Goal: Task Accomplishment & Management: Manage account settings

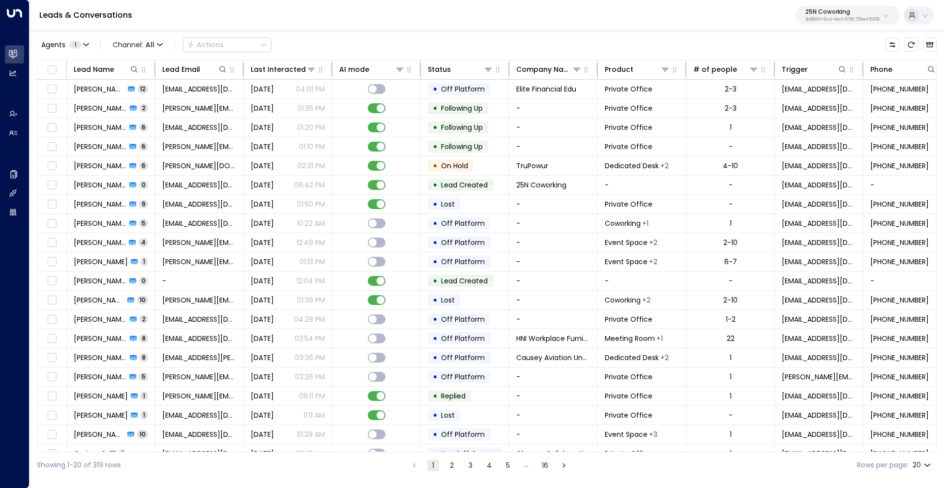
click at [828, 10] on p "25N Coworking" at bounding box center [842, 12] width 74 height 6
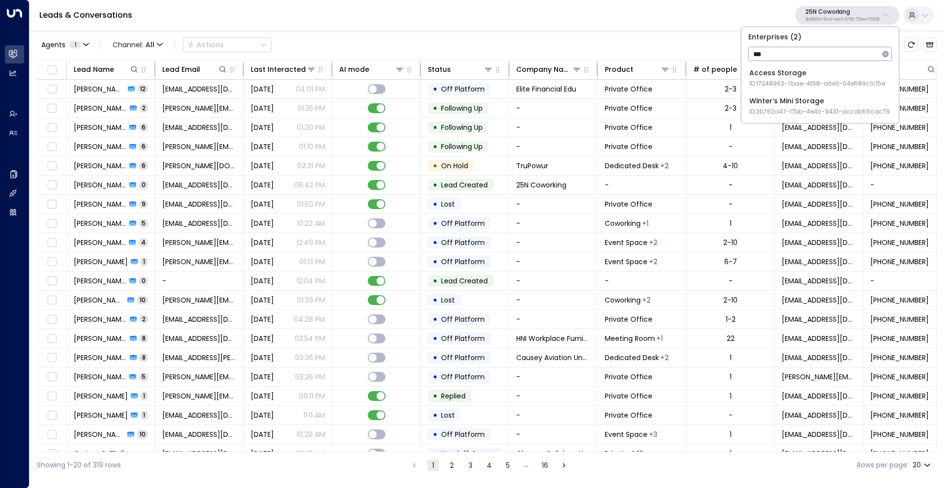
type input "***"
click at [813, 75] on div "Access Storage ID: 17248963-7bae-4f68-a6e0-04e589c1c15e" at bounding box center [817, 78] width 136 height 20
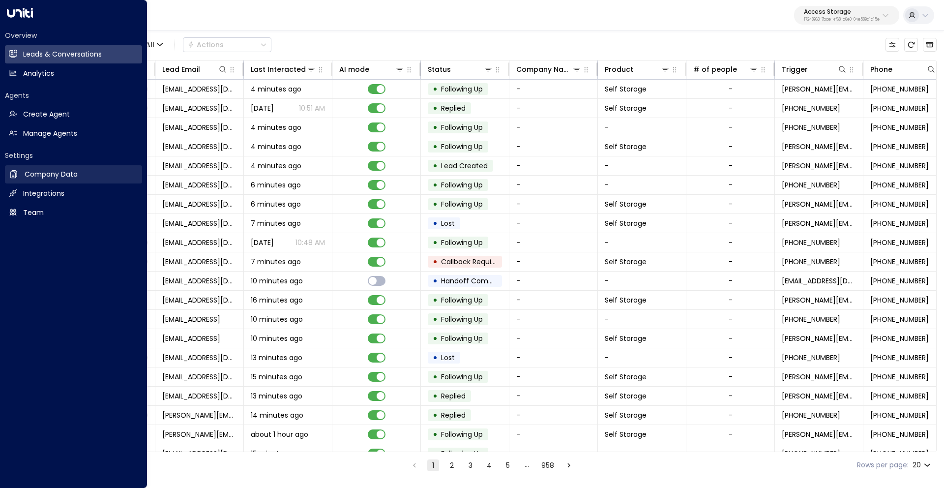
click at [63, 172] on h2 "Company Data" at bounding box center [51, 174] width 53 height 10
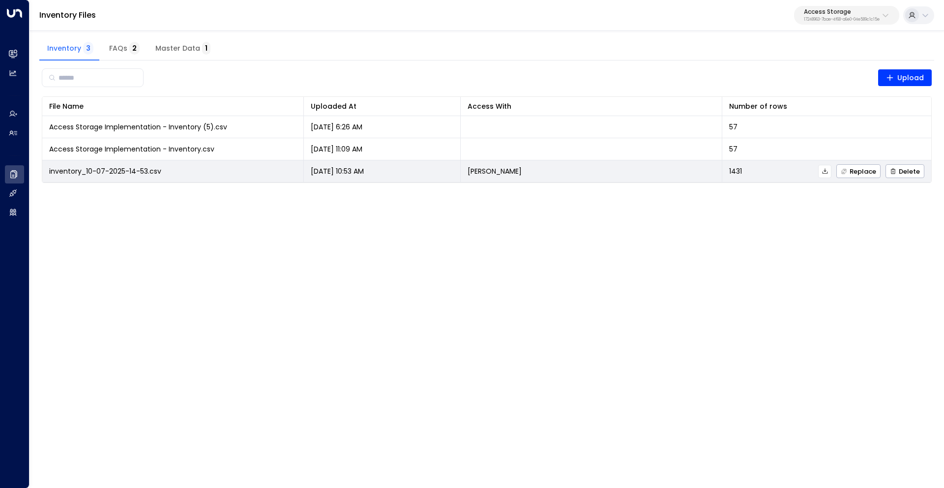
click at [826, 172] on icon at bounding box center [825, 171] width 7 height 7
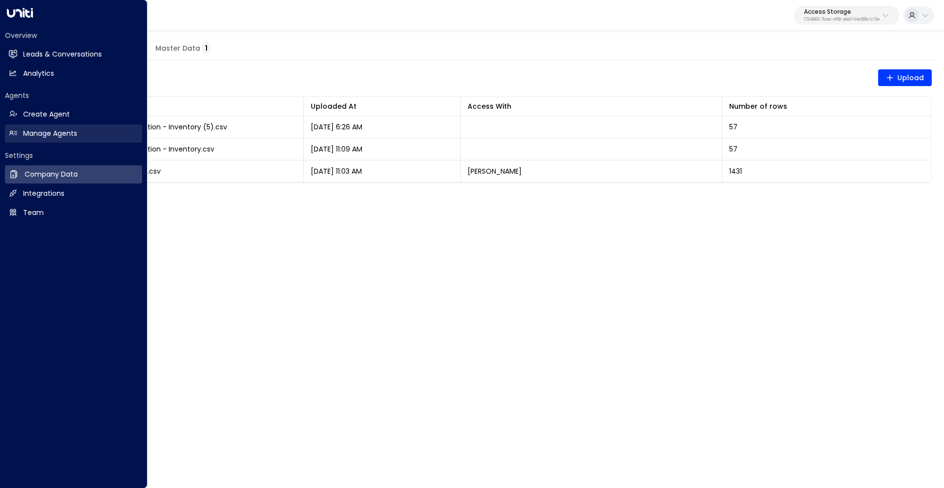
click at [23, 132] on h2 "Manage Agents" at bounding box center [50, 133] width 54 height 10
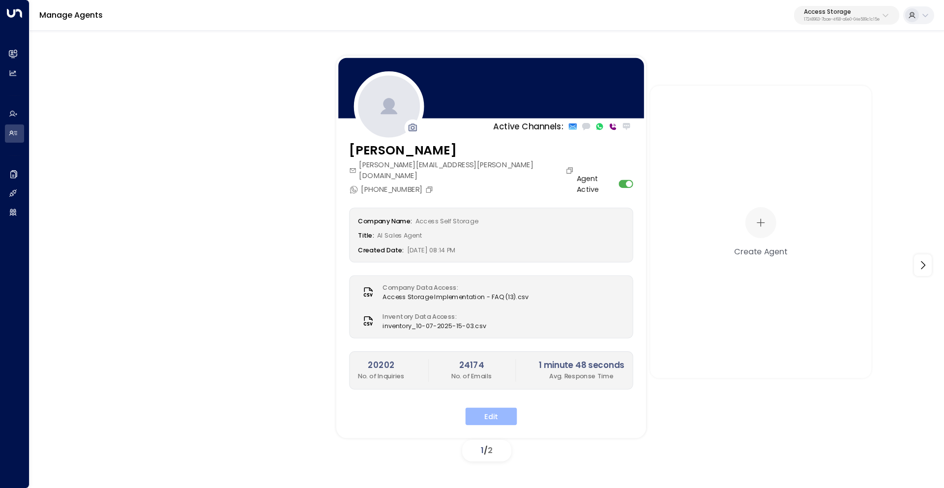
click at [495, 410] on button "Edit" at bounding box center [492, 416] width 52 height 18
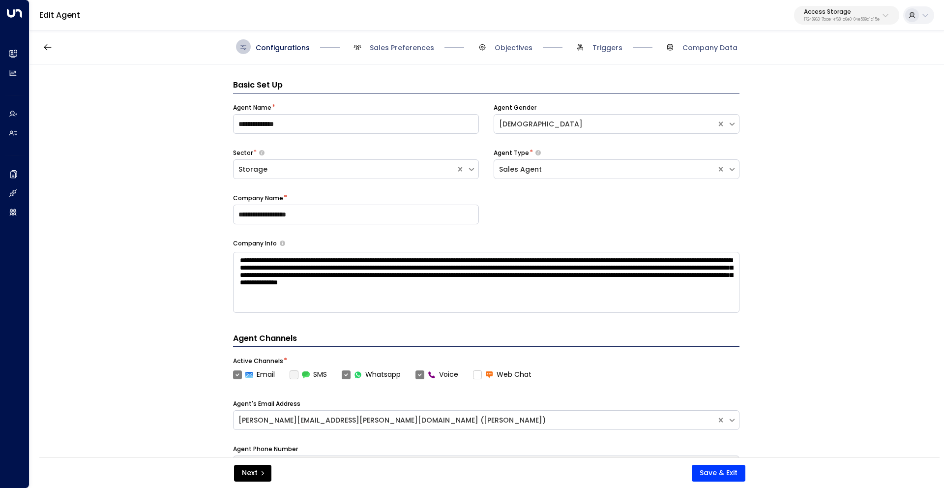
scroll to position [15, 0]
